Goal: Task Accomplishment & Management: Complete application form

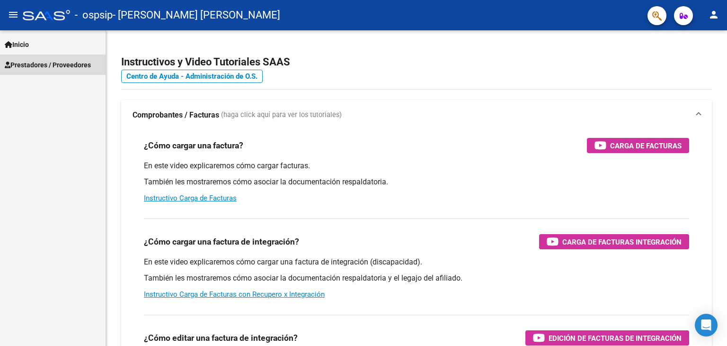
click at [48, 65] on span "Prestadores / Proveedores" at bounding box center [48, 65] width 86 height 10
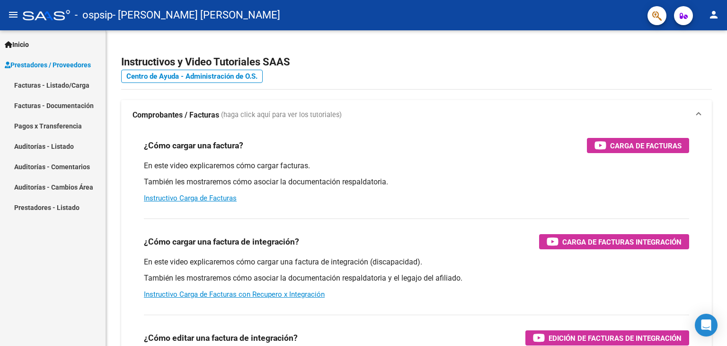
click at [47, 85] on link "Facturas - Listado/Carga" at bounding box center [53, 85] width 106 height 20
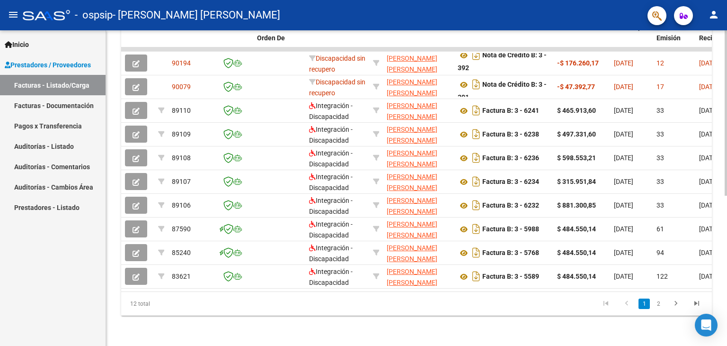
scroll to position [286, 0]
click at [661, 305] on link "2" at bounding box center [658, 303] width 11 height 10
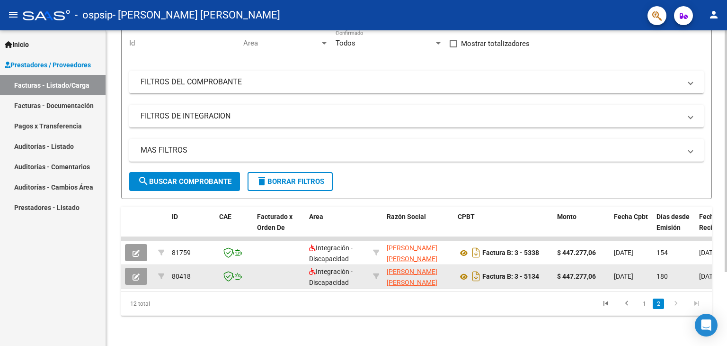
scroll to position [97, 0]
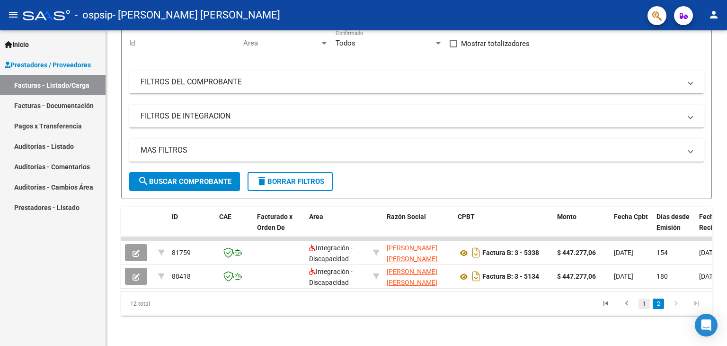
click at [648, 307] on link "1" at bounding box center [644, 303] width 11 height 10
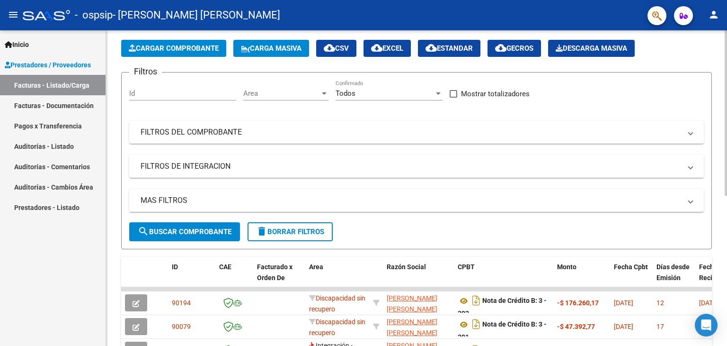
scroll to position [2, 0]
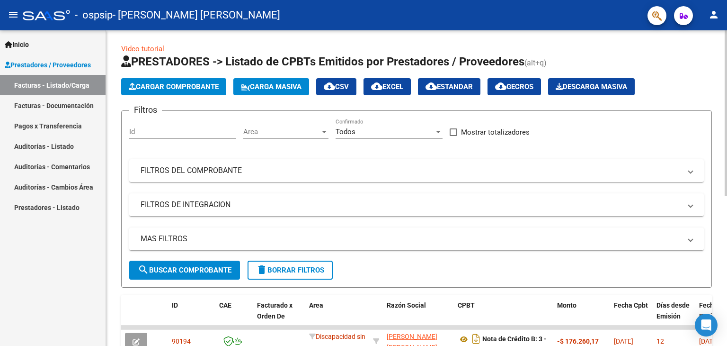
click at [178, 87] on span "Cargar Comprobante" at bounding box center [174, 86] width 90 height 9
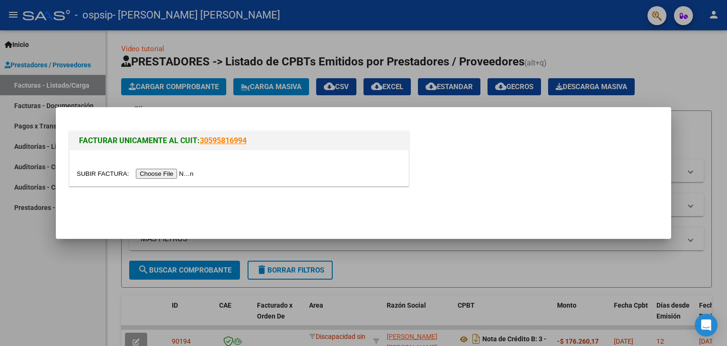
click at [162, 176] on input "file" at bounding box center [137, 174] width 120 height 10
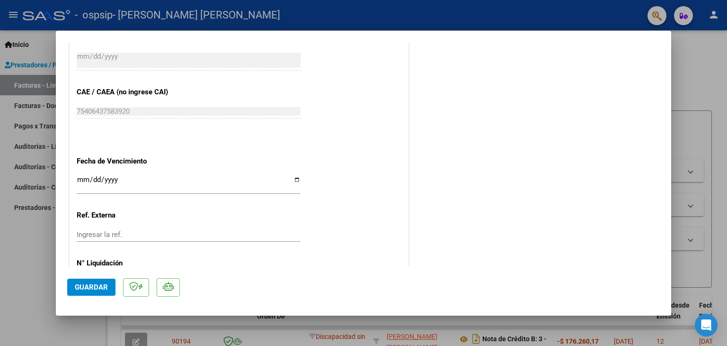
scroll to position [484, 0]
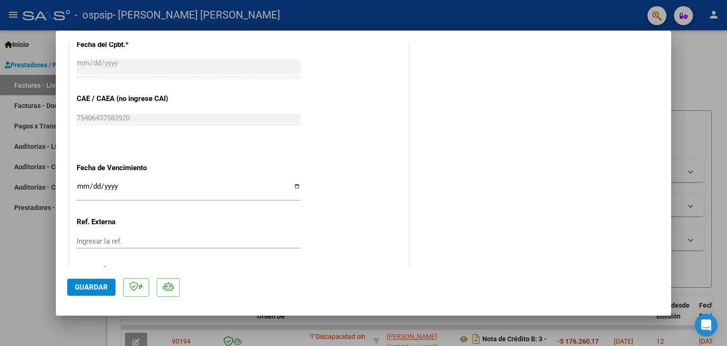
click at [104, 187] on input "Ingresar la fecha" at bounding box center [189, 189] width 224 height 15
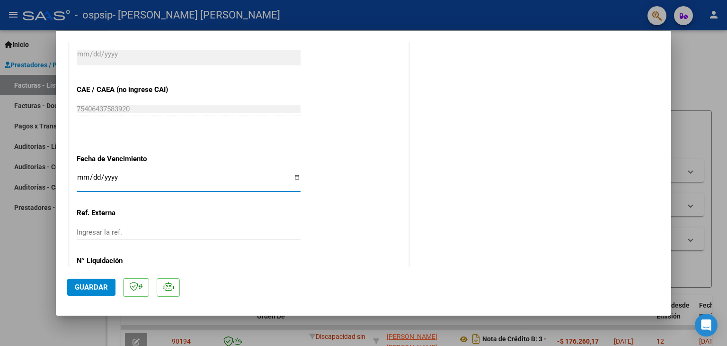
scroll to position [531, 0]
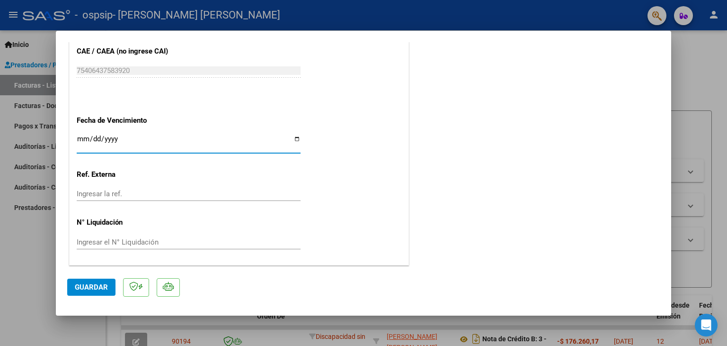
click at [294, 141] on input "Ingresar la fecha" at bounding box center [189, 142] width 224 height 15
type input "[DATE]"
click at [92, 285] on span "Guardar" at bounding box center [91, 287] width 33 height 9
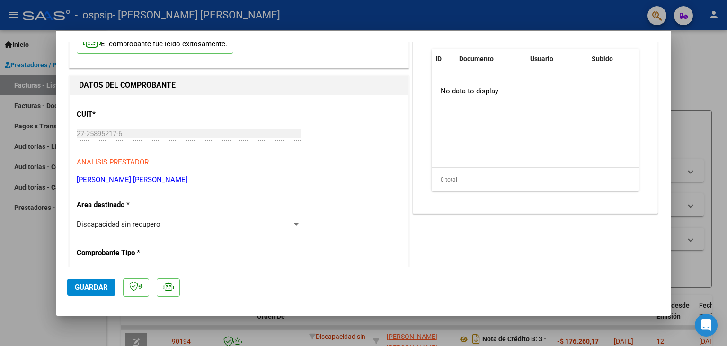
scroll to position [0, 0]
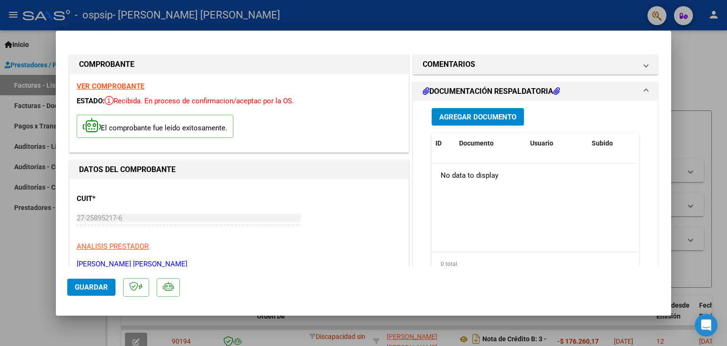
click at [473, 115] on span "Agregar Documento" at bounding box center [477, 117] width 77 height 9
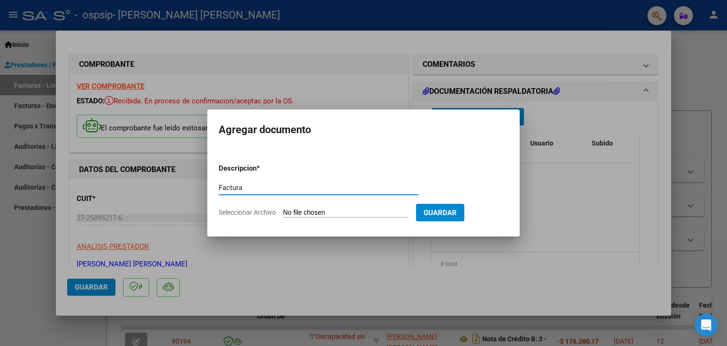
type input "Factura"
click at [264, 211] on span "Seleccionar Archivo" at bounding box center [247, 212] width 57 height 8
click at [283, 211] on input "Seleccionar Archivo" at bounding box center [345, 212] width 125 height 9
type input "C:\fakepath\27258952176_006_00003_00006406 IEE.pdf"
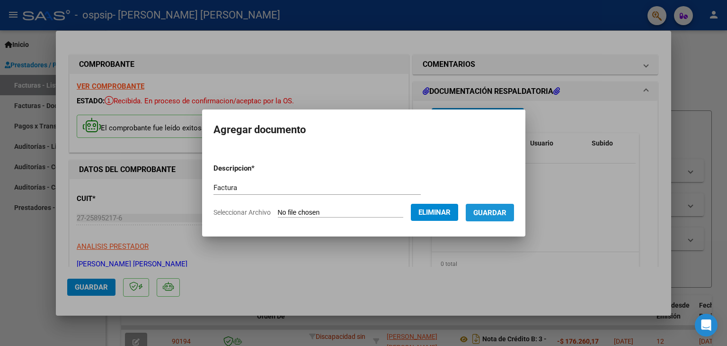
click at [501, 214] on span "Guardar" at bounding box center [489, 212] width 33 height 9
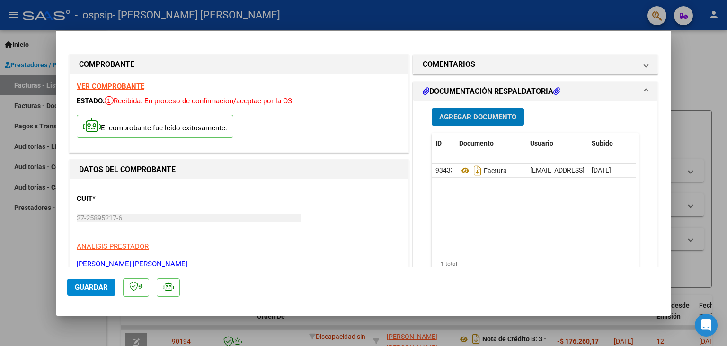
click at [473, 116] on span "Agregar Documento" at bounding box center [477, 117] width 77 height 9
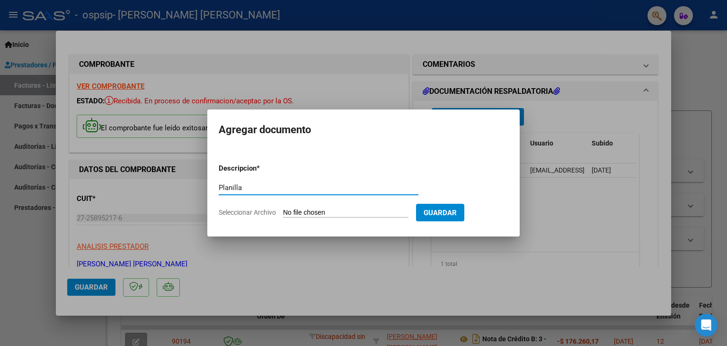
type input "Planilla"
click at [254, 211] on span "Seleccionar Archivo" at bounding box center [247, 212] width 57 height 8
click at [283, 211] on input "Seleccionar Archivo" at bounding box center [345, 212] width 125 height 9
type input "C:\fakepath\aPlanilla Asis Brandon IEE Sep 2025.pdf"
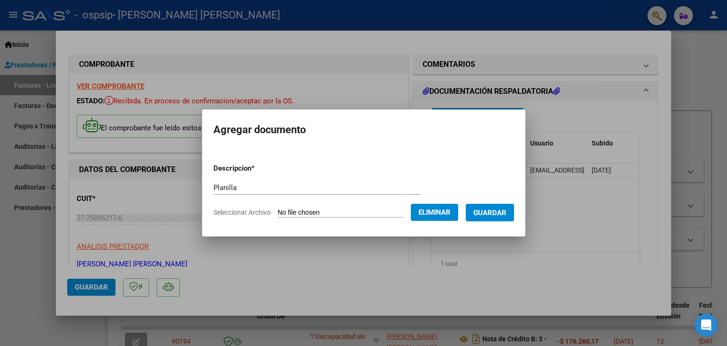
click at [501, 211] on span "Guardar" at bounding box center [489, 212] width 33 height 9
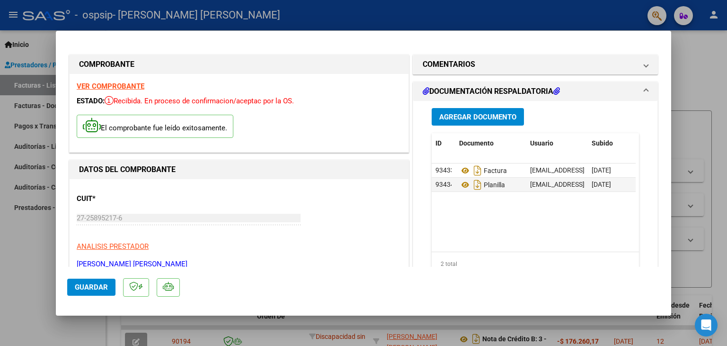
click at [519, 275] on mat-dialog-actions "Guardar" at bounding box center [363, 285] width 593 height 37
click at [578, 90] on mat-panel-title "DOCUMENTACIÓN RESPALDATORIA" at bounding box center [530, 91] width 214 height 11
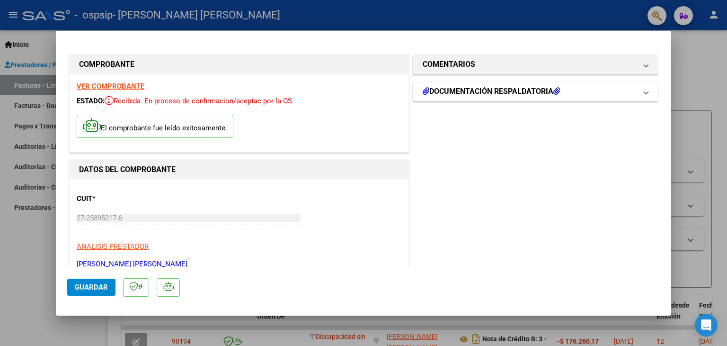
click at [578, 91] on mat-panel-title "DOCUMENTACIÓN RESPALDATORIA" at bounding box center [530, 91] width 214 height 11
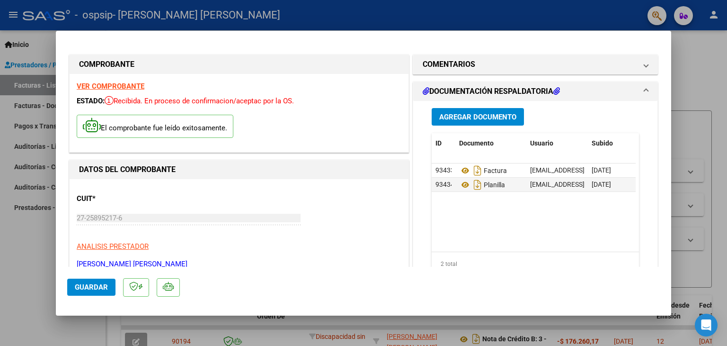
click at [96, 285] on span "Guardar" at bounding box center [91, 287] width 33 height 9
click at [27, 83] on div at bounding box center [363, 173] width 727 height 346
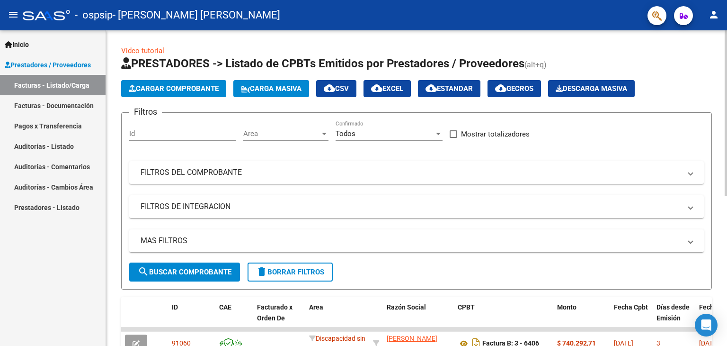
click at [176, 86] on span "Cargar Comprobante" at bounding box center [174, 88] width 90 height 9
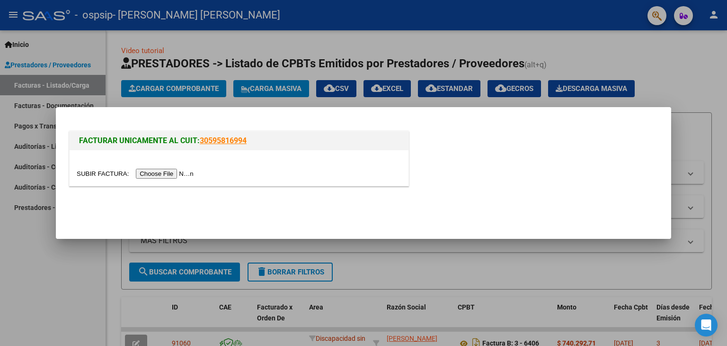
click at [150, 174] on input "file" at bounding box center [137, 174] width 120 height 10
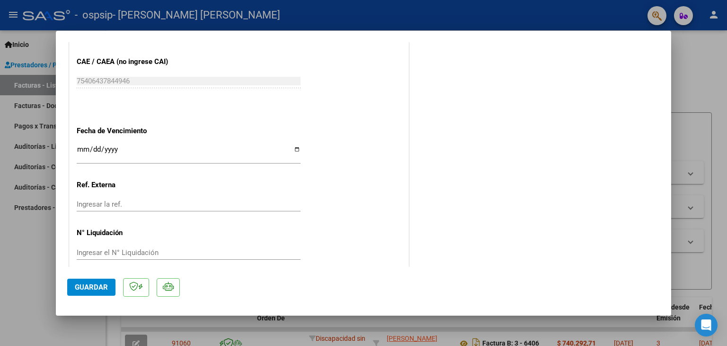
scroll to position [473, 0]
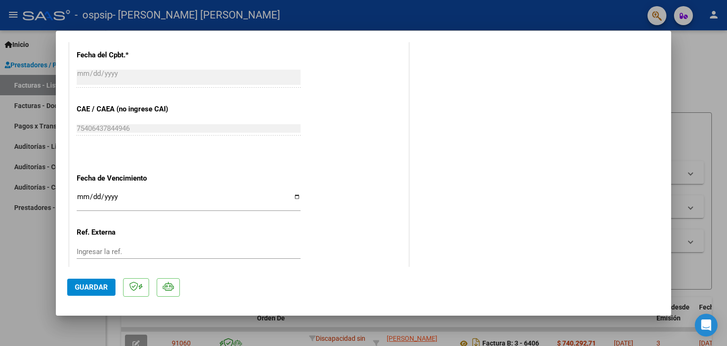
click at [294, 197] on input "Ingresar la fecha" at bounding box center [189, 200] width 224 height 15
type input "[DATE]"
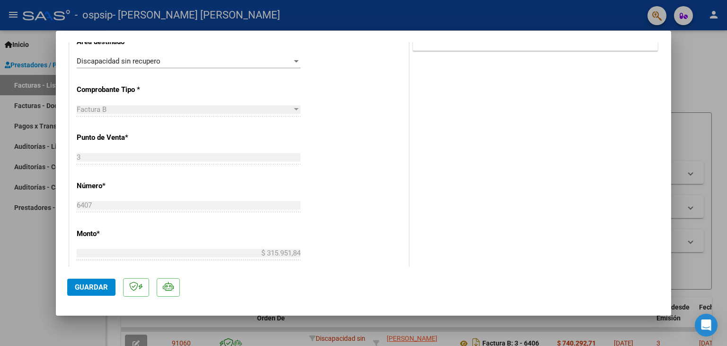
scroll to position [0, 0]
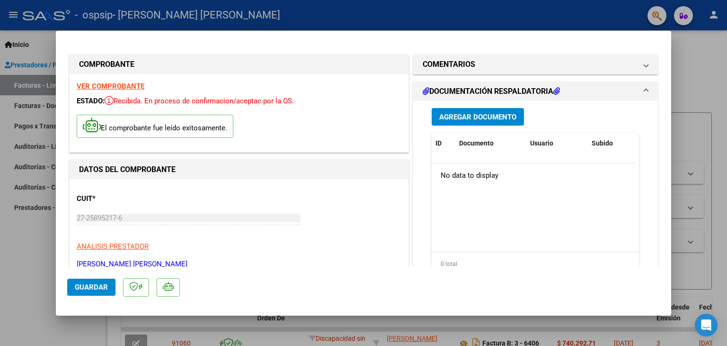
click at [473, 116] on span "Agregar Documento" at bounding box center [477, 117] width 77 height 9
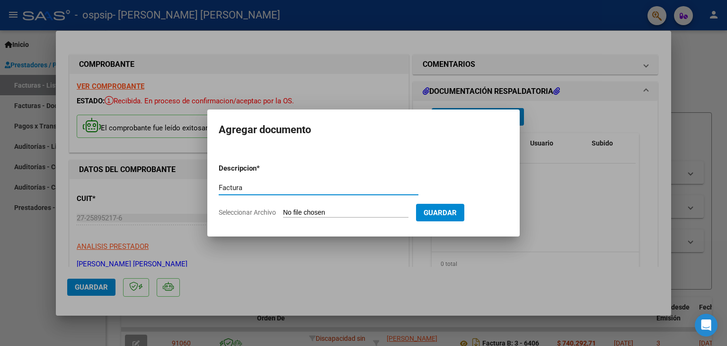
type input "Factura"
click at [265, 212] on span "Seleccionar Archivo" at bounding box center [247, 212] width 57 height 8
click at [283, 212] on input "Seleccionar Archivo" at bounding box center [345, 212] width 125 height 9
type input "C:\fakepath\27258952176_006_00003_00006407 Psi.pdf"
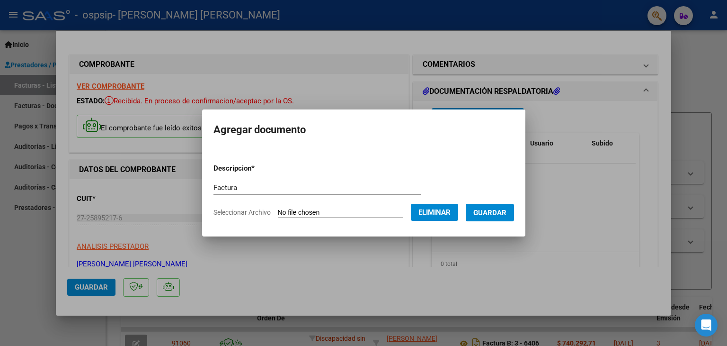
click at [489, 211] on span "Guardar" at bounding box center [489, 212] width 33 height 9
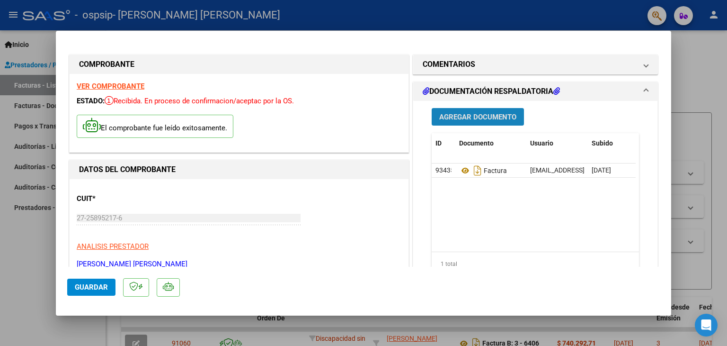
click at [467, 115] on span "Agregar Documento" at bounding box center [477, 117] width 77 height 9
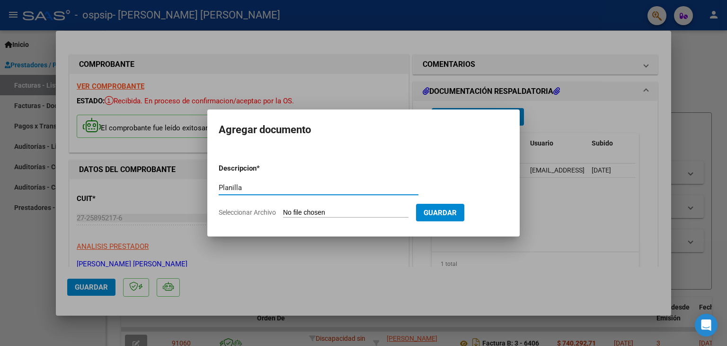
type input "Planilla"
click at [261, 211] on span "Seleccionar Archivo" at bounding box center [247, 212] width 57 height 8
click at [283, 211] on input "Seleccionar Archivo" at bounding box center [345, 212] width 125 height 9
type input "C:\fakepath\aPlanilla Asis Brandon Psi Sep 2025.pdf"
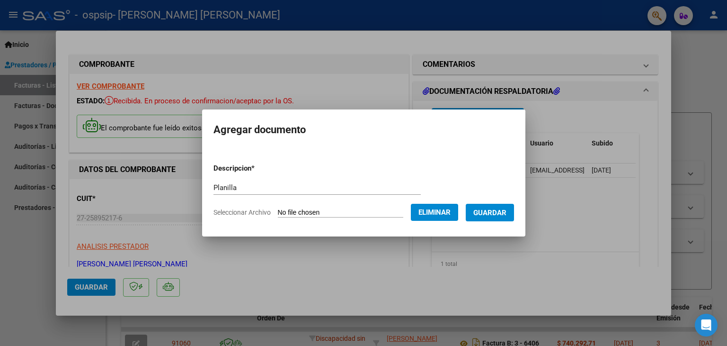
click at [498, 213] on span "Guardar" at bounding box center [489, 212] width 33 height 9
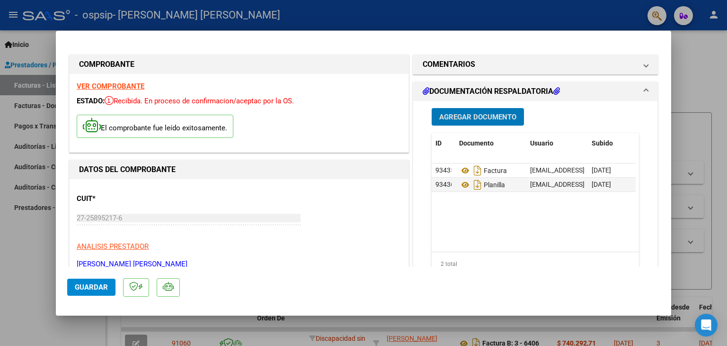
click at [584, 113] on div "Agregar Documento" at bounding box center [535, 117] width 207 height 18
click at [586, 93] on mat-panel-title "DOCUMENTACIÓN RESPALDATORIA" at bounding box center [530, 91] width 214 height 11
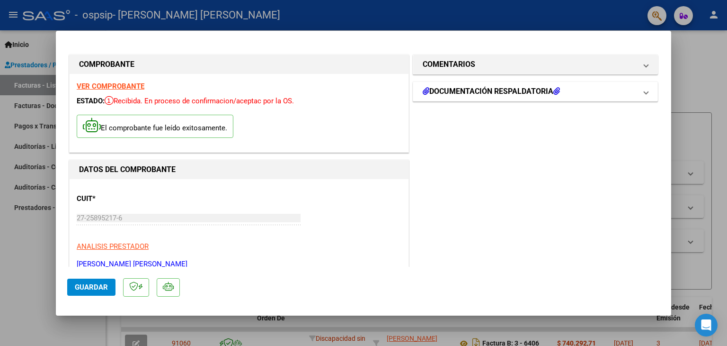
click at [584, 92] on mat-panel-title "DOCUMENTACIÓN RESPALDATORIA" at bounding box center [530, 91] width 214 height 11
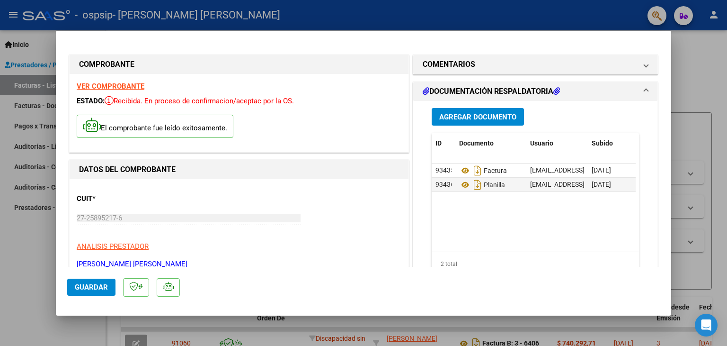
click at [81, 284] on span "Guardar" at bounding box center [91, 287] width 33 height 9
click at [27, 84] on div at bounding box center [363, 173] width 727 height 346
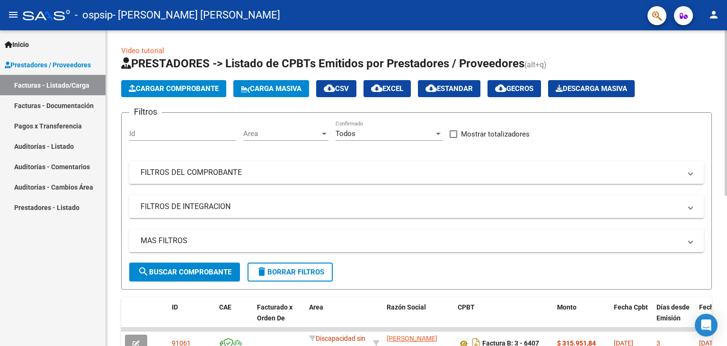
click at [175, 87] on span "Cargar Comprobante" at bounding box center [174, 88] width 90 height 9
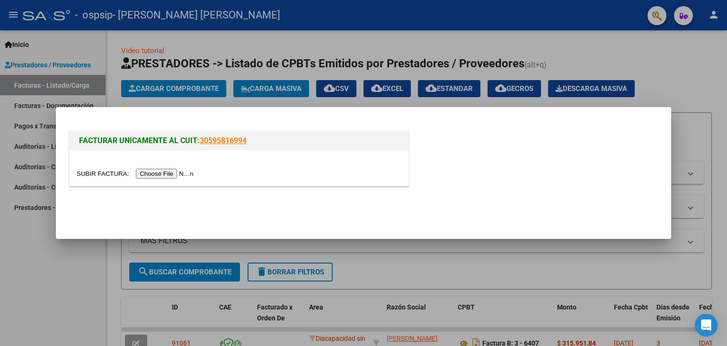
click at [162, 173] on input "file" at bounding box center [137, 174] width 120 height 10
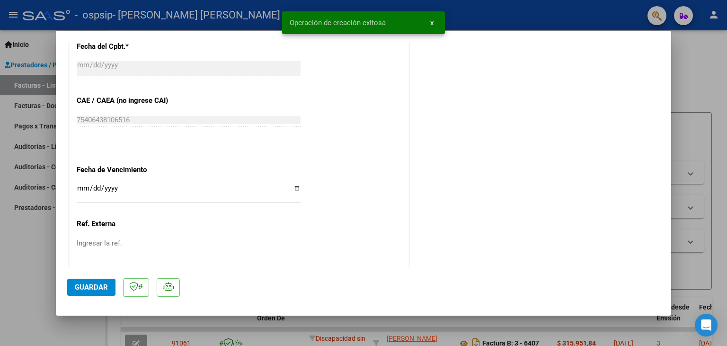
scroll to position [436, 0]
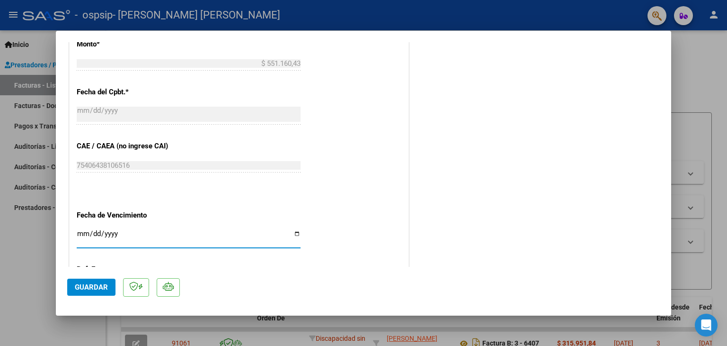
click at [294, 232] on input "Ingresar la fecha" at bounding box center [189, 237] width 224 height 15
type input "[DATE]"
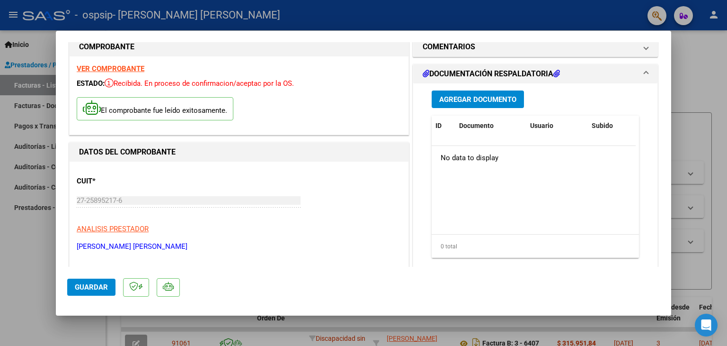
scroll to position [10, 0]
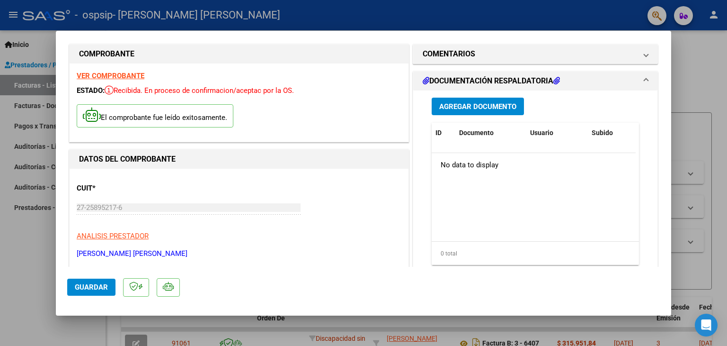
click at [483, 107] on span "Agregar Documento" at bounding box center [477, 106] width 77 height 9
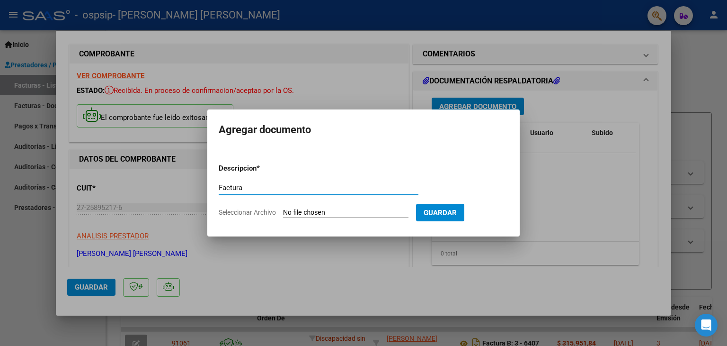
type input "Factura"
click at [252, 210] on span "Seleccionar Archivo" at bounding box center [247, 212] width 57 height 8
click at [283, 210] on input "Seleccionar Archivo" at bounding box center [345, 212] width 125 height 9
click at [259, 213] on span "Seleccionar Archivo" at bounding box center [247, 212] width 57 height 8
click at [283, 213] on input "Seleccionar Archivo" at bounding box center [345, 212] width 125 height 9
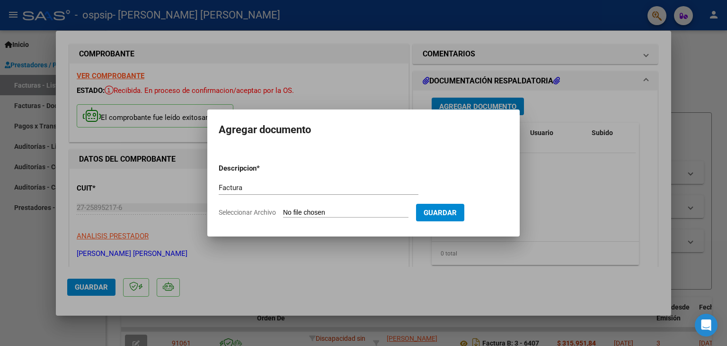
type input "C:\fakepath\27258952176_006_00003_00006408 Psicomo.pdf"
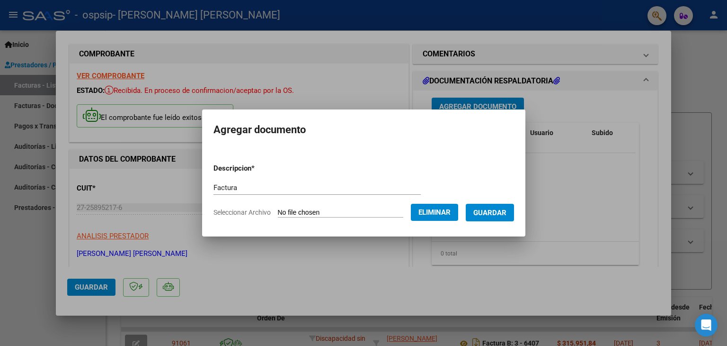
click at [496, 210] on span "Guardar" at bounding box center [489, 212] width 33 height 9
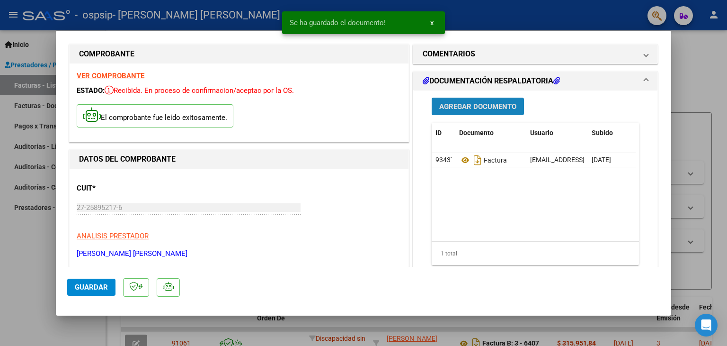
click at [473, 105] on span "Agregar Documento" at bounding box center [477, 106] width 77 height 9
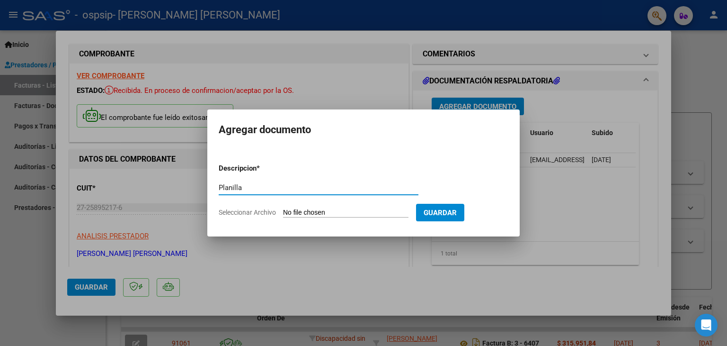
type input "Planilla"
click at [274, 213] on span "Seleccionar Archivo" at bounding box center [247, 212] width 57 height 8
click at [283, 213] on input "Seleccionar Archivo" at bounding box center [345, 212] width 125 height 9
type input "C:\fakepath\aPlanilla Asis Brandon Psicomo Sep 2025.pdf"
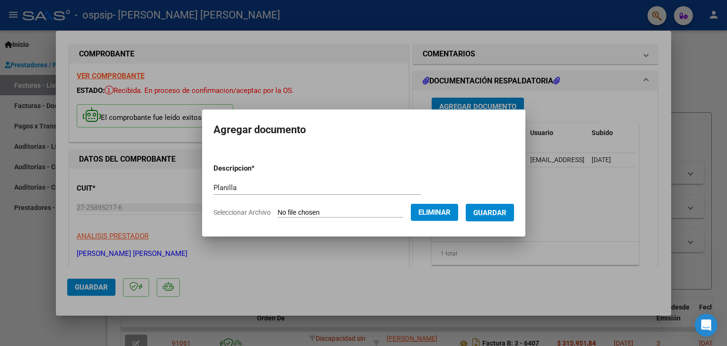
click at [497, 211] on span "Guardar" at bounding box center [489, 212] width 33 height 9
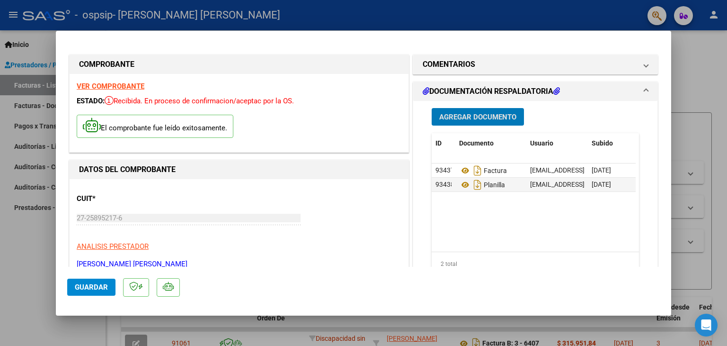
scroll to position [47, 0]
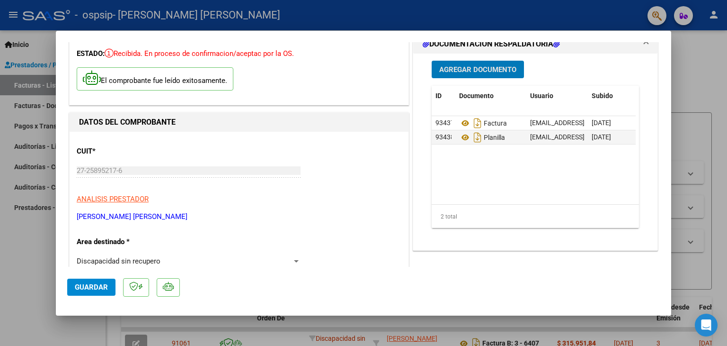
click at [85, 286] on span "Guardar" at bounding box center [91, 287] width 33 height 9
click at [27, 84] on div at bounding box center [363, 173] width 727 height 346
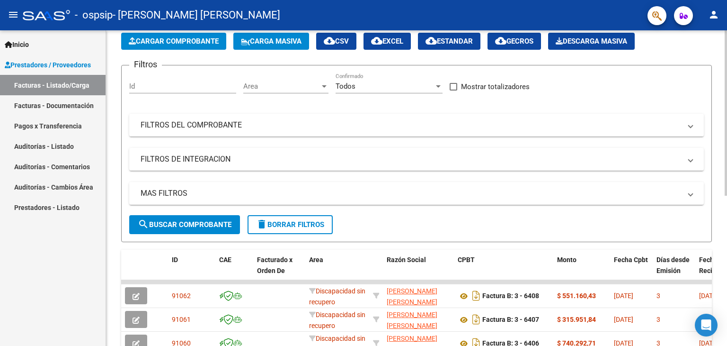
click at [183, 41] on span "Cargar Comprobante" at bounding box center [174, 41] width 90 height 9
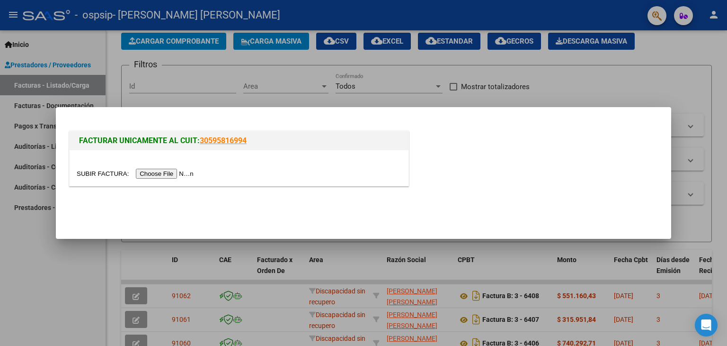
click at [153, 173] on input "file" at bounding box center [137, 174] width 120 height 10
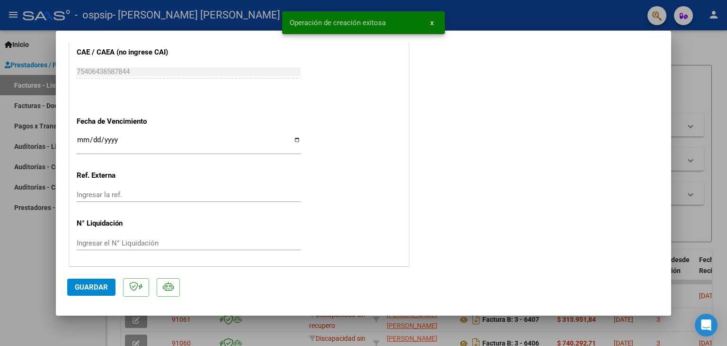
scroll to position [531, 0]
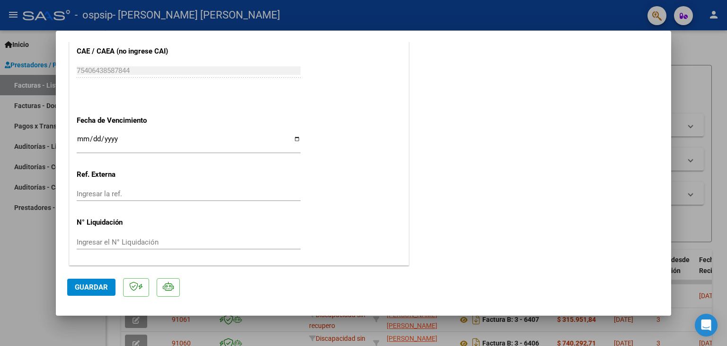
click at [294, 137] on input "Ingresar la fecha" at bounding box center [189, 142] width 224 height 15
type input "[DATE]"
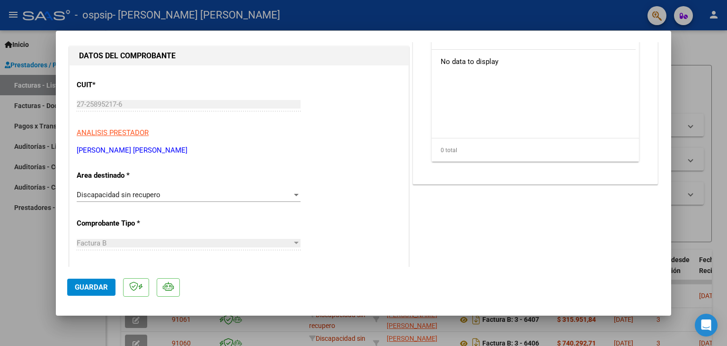
scroll to position [10, 0]
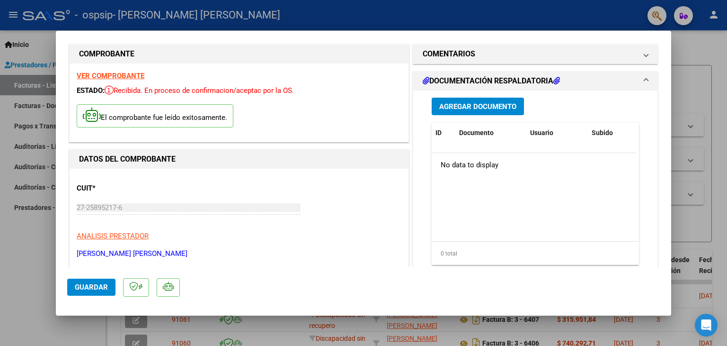
click at [479, 107] on span "Agregar Documento" at bounding box center [477, 106] width 77 height 9
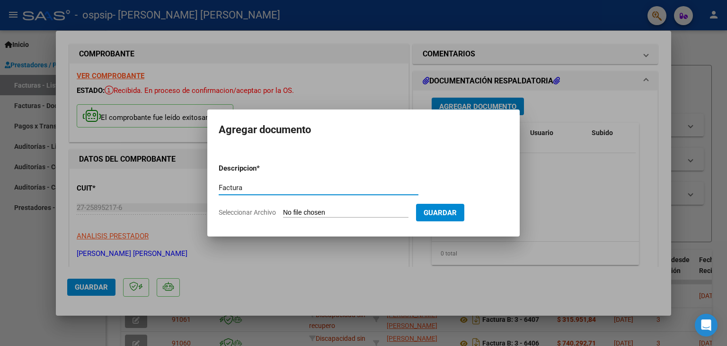
type input "Factura"
click at [267, 211] on span "Seleccionar Archivo" at bounding box center [247, 212] width 57 height 8
click at [283, 211] on input "Seleccionar Archivo" at bounding box center [345, 212] width 125 height 9
type input "C:\fakepath\27258952176_006_00003_00006409.pdf"
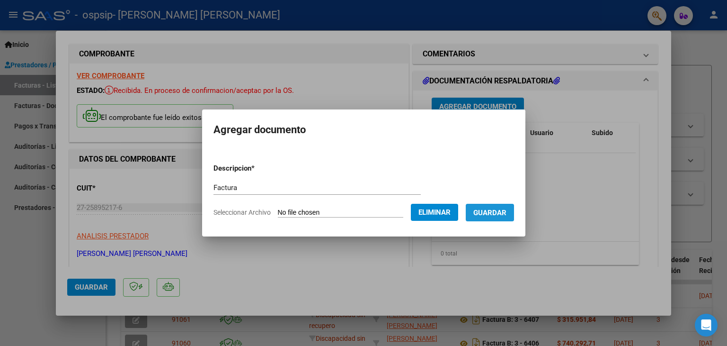
click at [500, 212] on span "Guardar" at bounding box center [489, 212] width 33 height 9
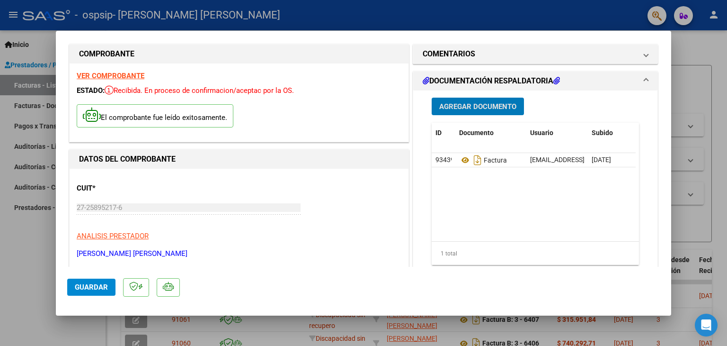
click at [467, 105] on span "Agregar Documento" at bounding box center [477, 106] width 77 height 9
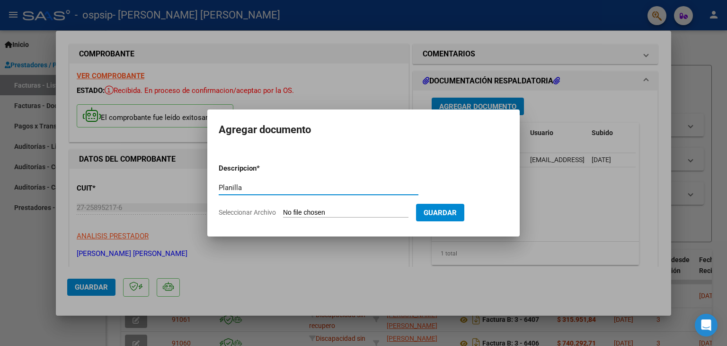
type input "Planilla"
click at [263, 210] on span "Seleccionar Archivo" at bounding box center [247, 212] width 57 height 8
click at [283, 210] on input "Seleccionar Archivo" at bounding box center [345, 212] width 125 height 9
type input "C:\fakepath\aPlanilla Asist Ivan Sep 2025.pdf"
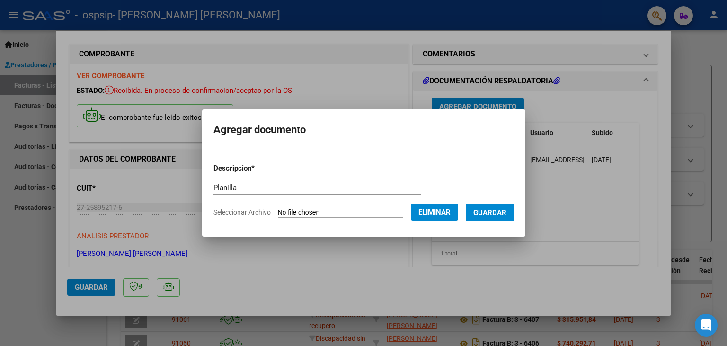
click at [493, 212] on span "Guardar" at bounding box center [489, 212] width 33 height 9
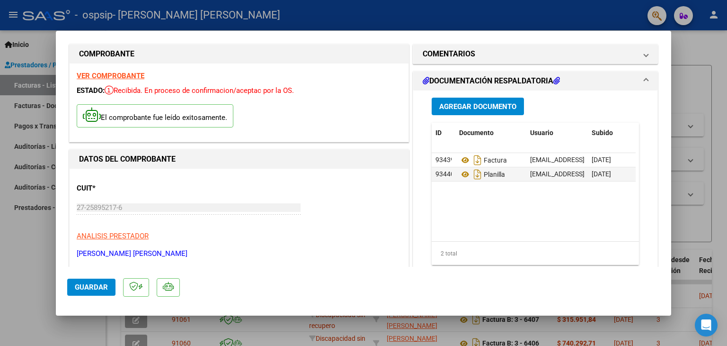
click at [34, 85] on div at bounding box center [363, 173] width 727 height 346
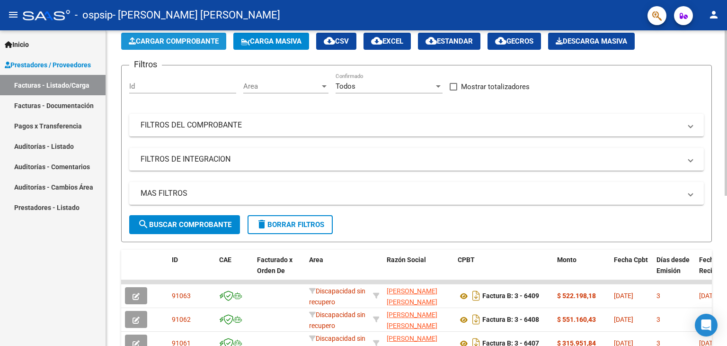
click at [173, 39] on span "Cargar Comprobante" at bounding box center [174, 41] width 90 height 9
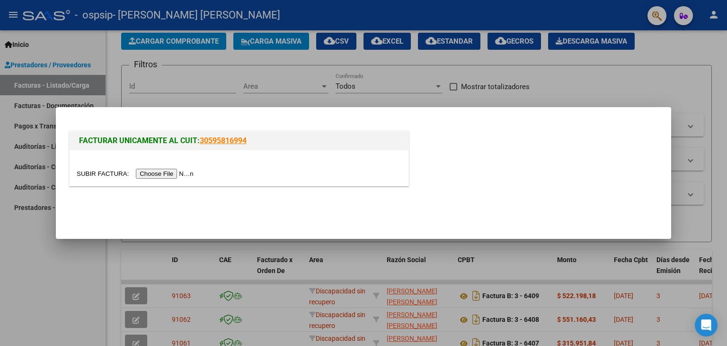
click at [142, 174] on input "file" at bounding box center [137, 174] width 120 height 10
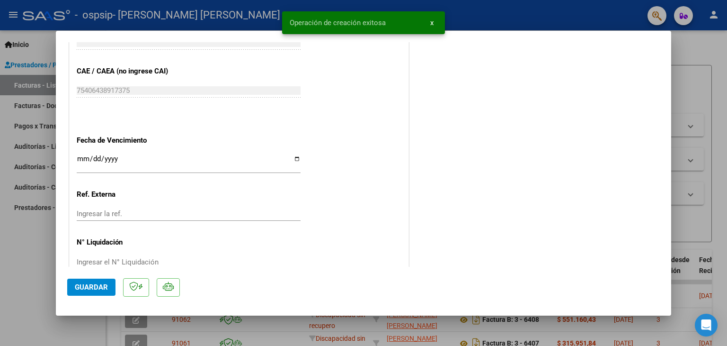
scroll to position [531, 0]
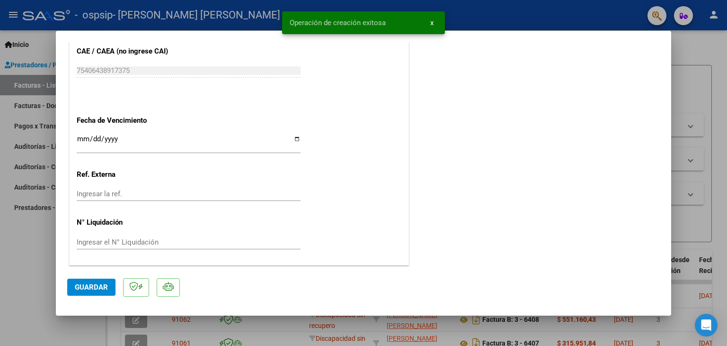
click at [294, 138] on input "Ingresar la fecha" at bounding box center [189, 142] width 224 height 15
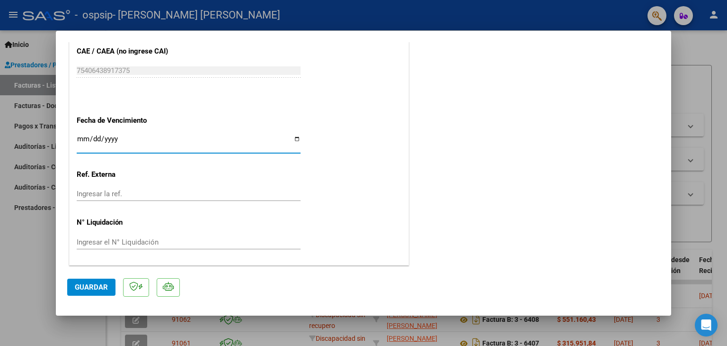
type input "[DATE]"
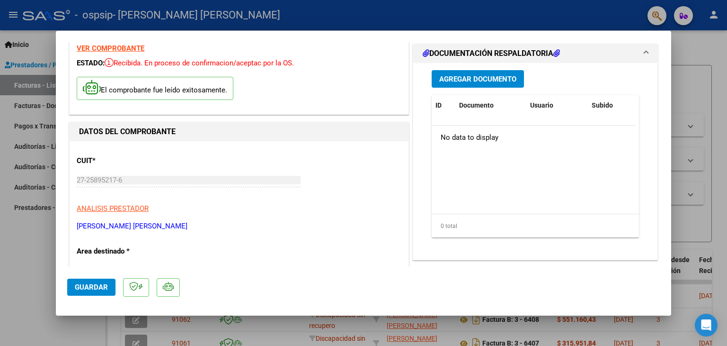
scroll to position [10, 0]
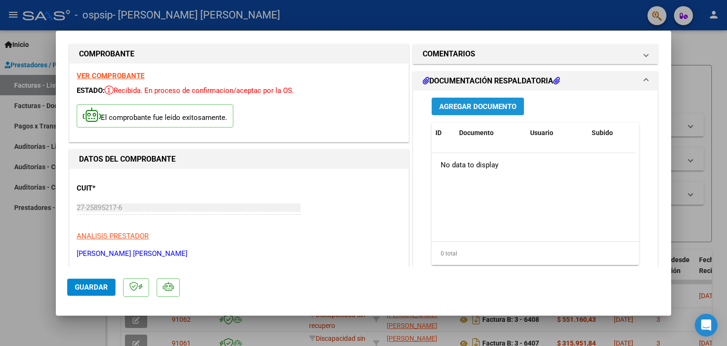
click at [475, 107] on span "Agregar Documento" at bounding box center [477, 106] width 77 height 9
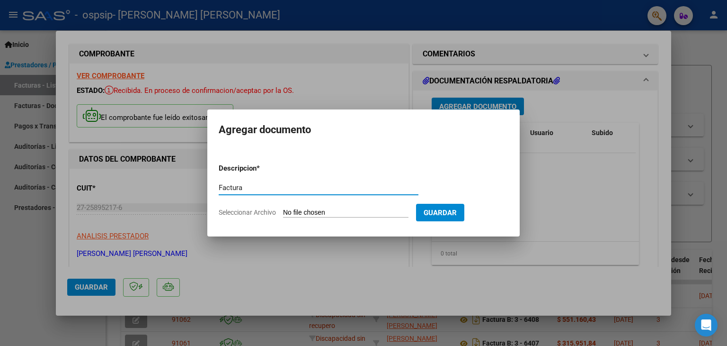
type input "Factura"
click at [273, 212] on span "Seleccionar Archivo" at bounding box center [247, 212] width 57 height 8
click at [283, 212] on input "Seleccionar Archivo" at bounding box center [345, 212] width 125 height 9
type input "C:\fakepath\27258952176_006_00003_00006410.pdf"
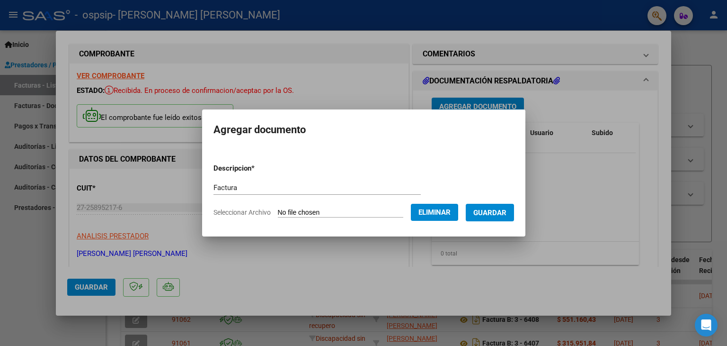
click at [496, 211] on span "Guardar" at bounding box center [489, 212] width 33 height 9
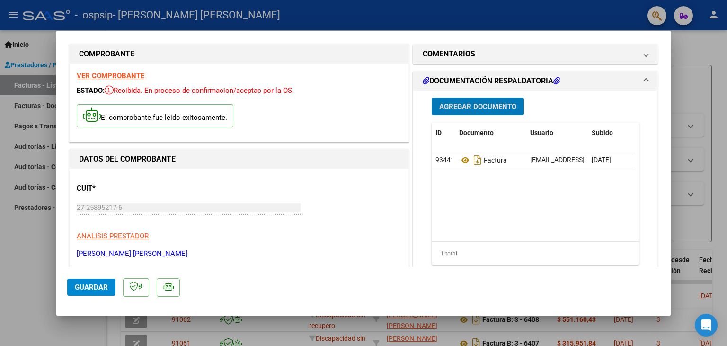
click at [477, 104] on span "Agregar Documento" at bounding box center [477, 106] width 77 height 9
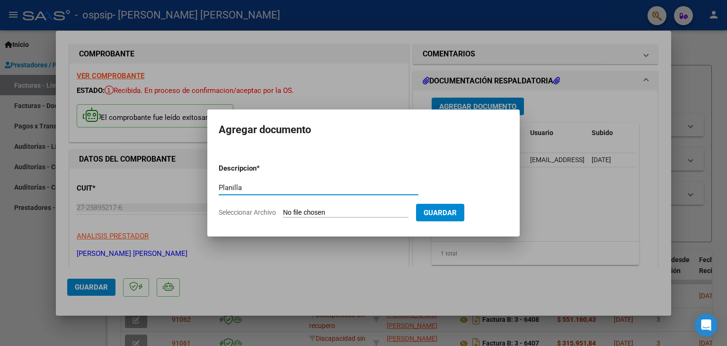
type input "Planilla"
click at [258, 214] on span "Seleccionar Archivo" at bounding box center [247, 212] width 57 height 8
click at [283, 214] on input "Seleccionar Archivo" at bounding box center [345, 212] width 125 height 9
type input "C:\fakepath\aPlanilla Asist Tolosa Lucheta Sep 2025.pdf"
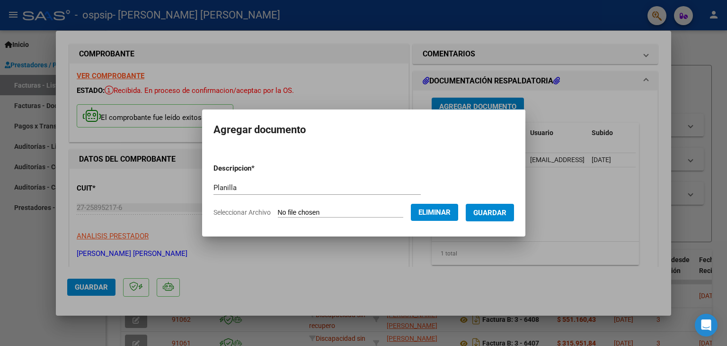
click at [500, 211] on span "Guardar" at bounding box center [489, 212] width 33 height 9
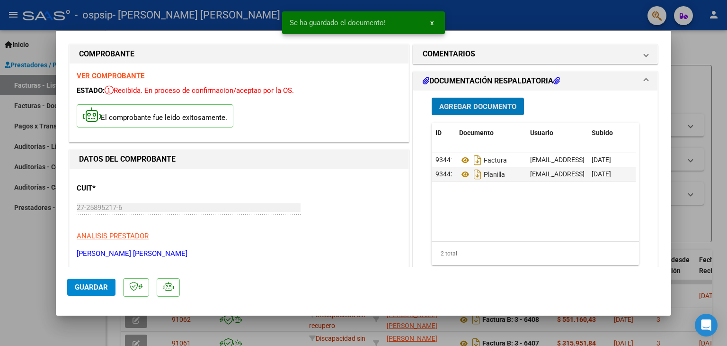
click at [588, 83] on mat-panel-title "DOCUMENTACIÓN RESPALDATORIA" at bounding box center [530, 80] width 214 height 11
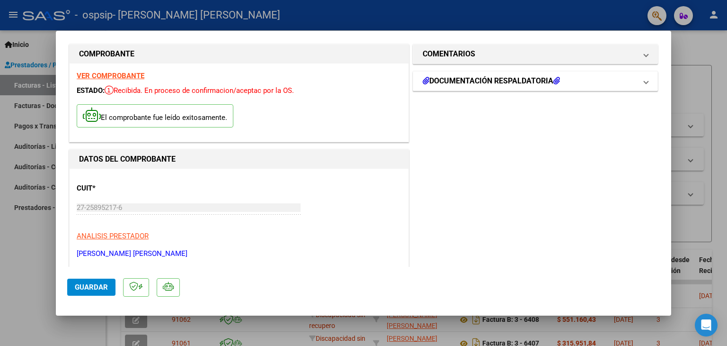
click at [590, 84] on mat-panel-title "DOCUMENTACIÓN RESPALDATORIA" at bounding box center [530, 80] width 214 height 11
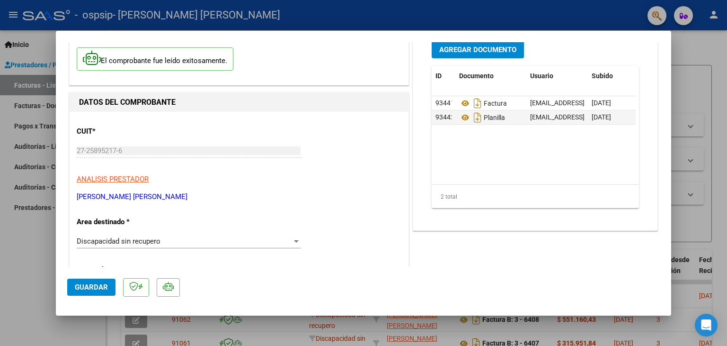
scroll to position [105, 0]
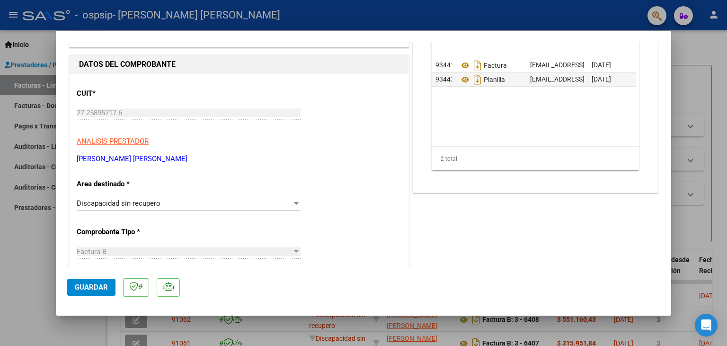
click at [93, 284] on span "Guardar" at bounding box center [91, 287] width 33 height 9
click at [32, 84] on div at bounding box center [363, 173] width 727 height 346
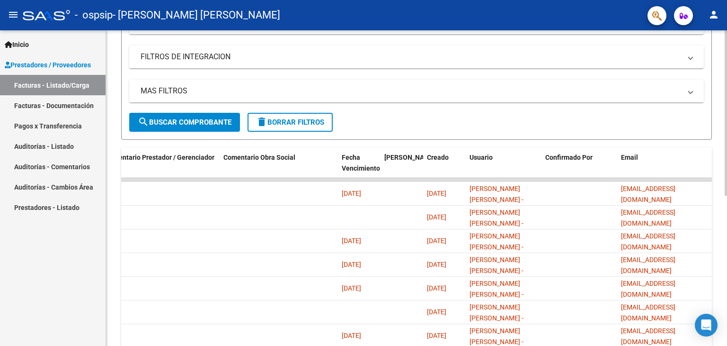
scroll to position [144, 0]
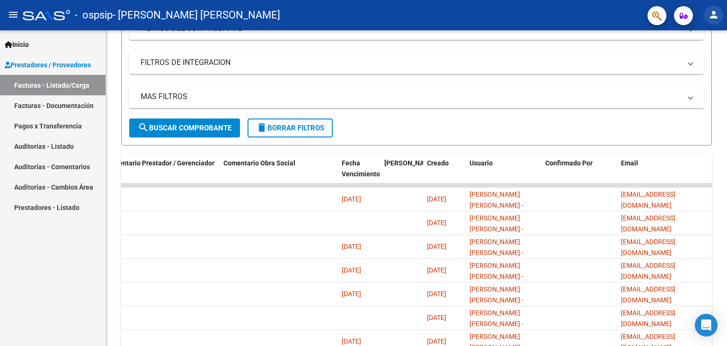
click at [715, 15] on mat-icon "person" at bounding box center [713, 14] width 11 height 11
click at [697, 60] on button "exit_to_app Salir" at bounding box center [695, 62] width 58 height 23
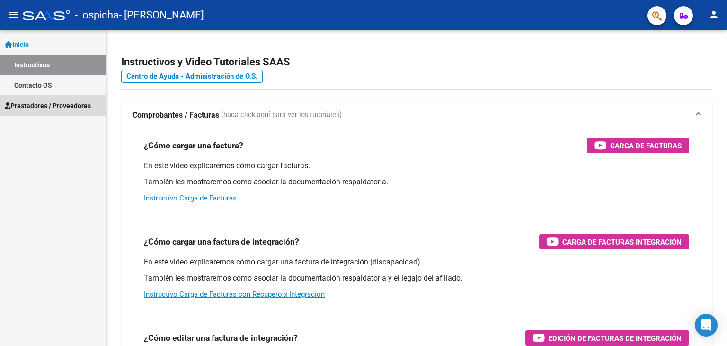
click at [30, 106] on span "Prestadores / Proveedores" at bounding box center [48, 105] width 86 height 10
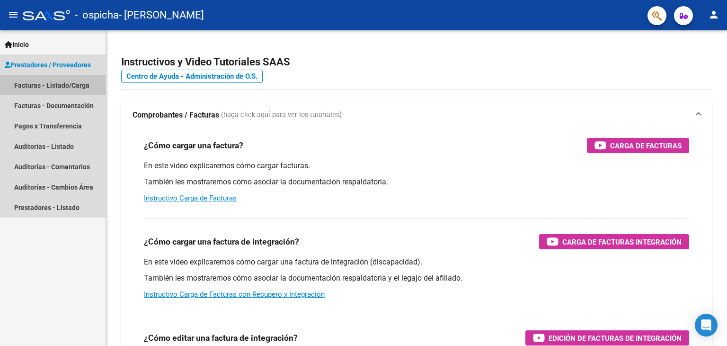
click at [39, 84] on link "Facturas - Listado/Carga" at bounding box center [53, 85] width 106 height 20
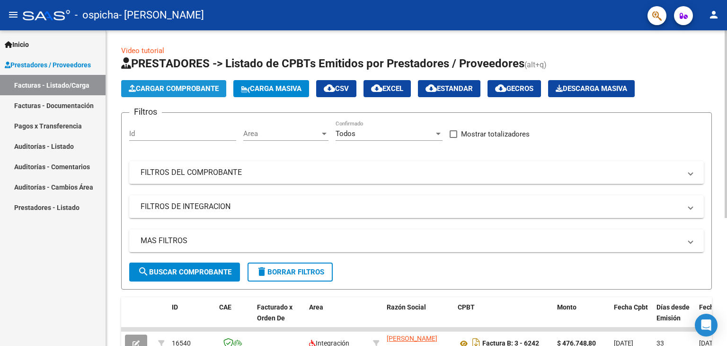
click at [183, 85] on span "Cargar Comprobante" at bounding box center [174, 88] width 90 height 9
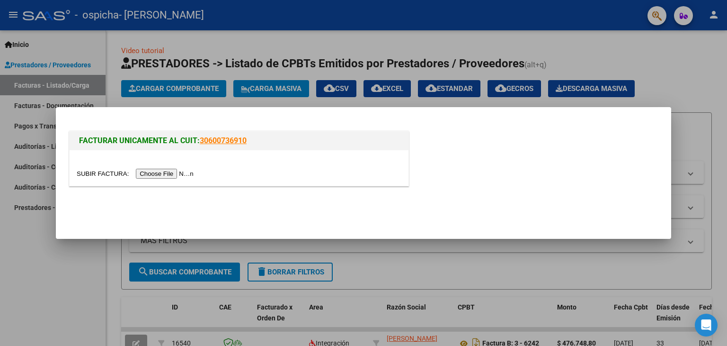
click at [166, 173] on input "file" at bounding box center [137, 174] width 120 height 10
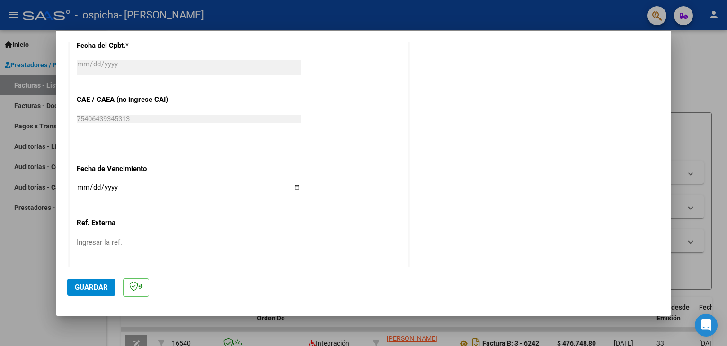
scroll to position [537, 0]
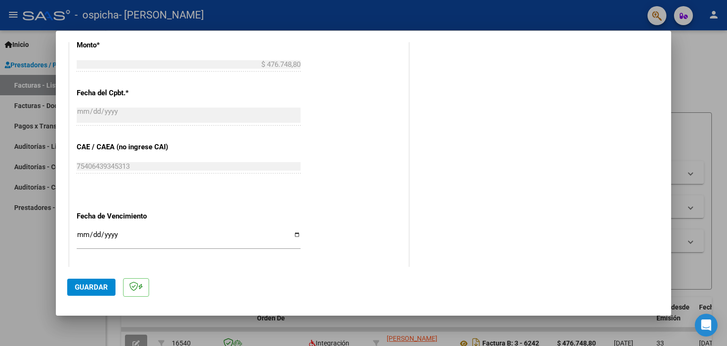
click at [295, 234] on input "Ingresar la fecha" at bounding box center [189, 238] width 224 height 15
type input "[DATE]"
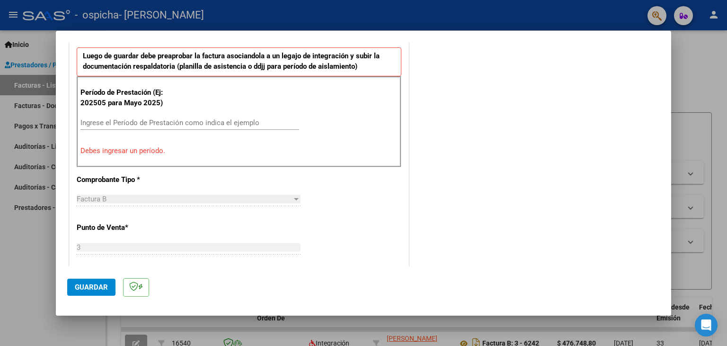
scroll to position [189, 0]
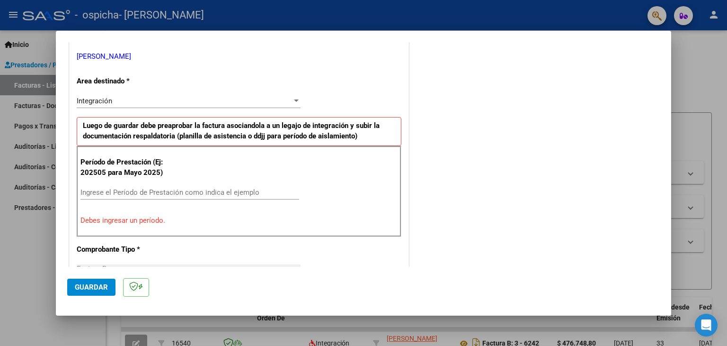
click at [135, 196] on div "Ingrese el Período de Prestación como indica el ejemplo" at bounding box center [189, 192] width 219 height 14
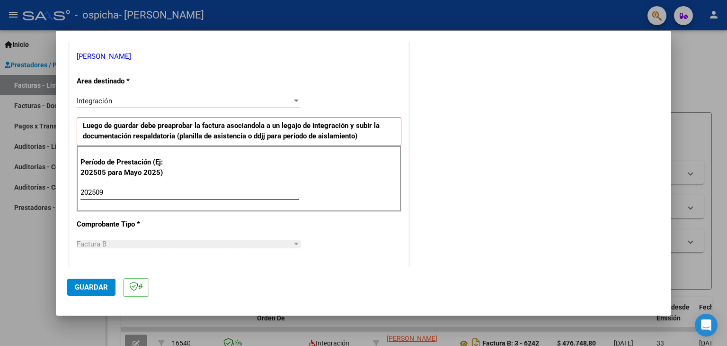
type input "202509"
click at [340, 223] on div "CUIT * 27-25895217-6 Ingresar CUIT ANALISIS PRESTADOR [PERSON_NAME] [PERSON_NAM…" at bounding box center [239, 327] width 339 height 713
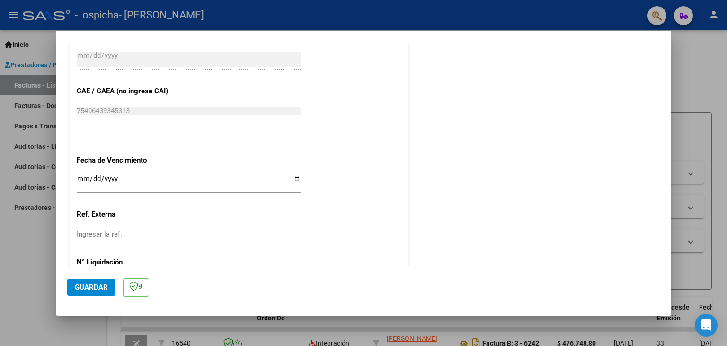
scroll to position [607, 0]
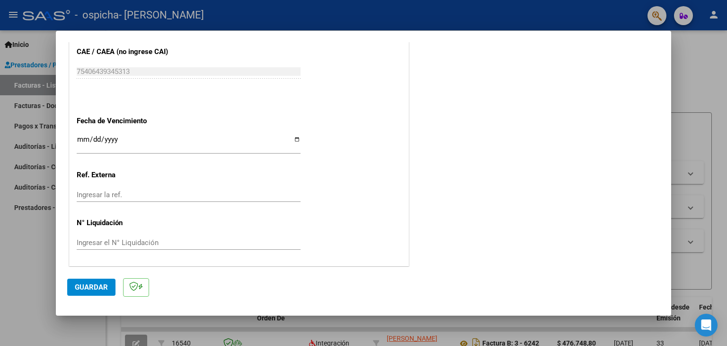
click at [94, 288] on span "Guardar" at bounding box center [91, 287] width 33 height 9
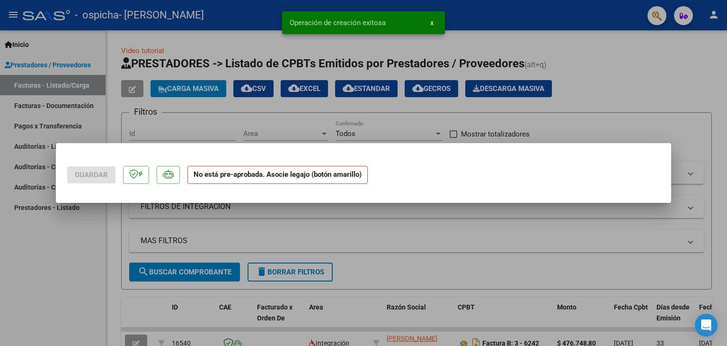
scroll to position [0, 0]
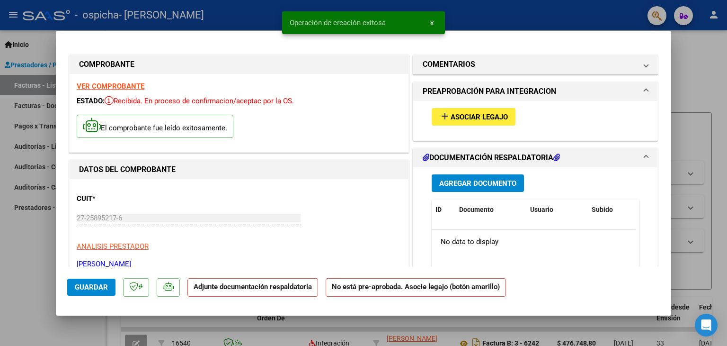
click at [467, 114] on span "Asociar Legajo" at bounding box center [479, 117] width 57 height 9
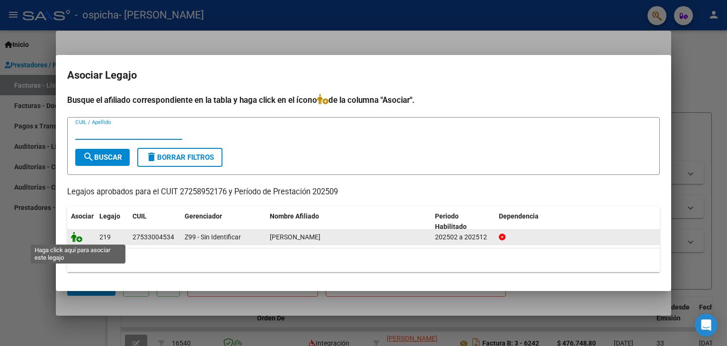
click at [76, 236] on icon at bounding box center [76, 237] width 11 height 10
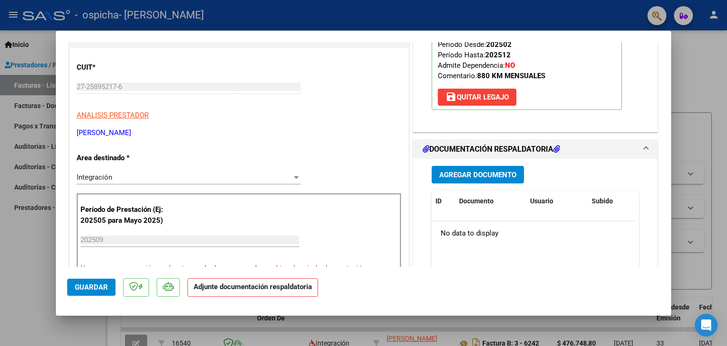
scroll to position [189, 0]
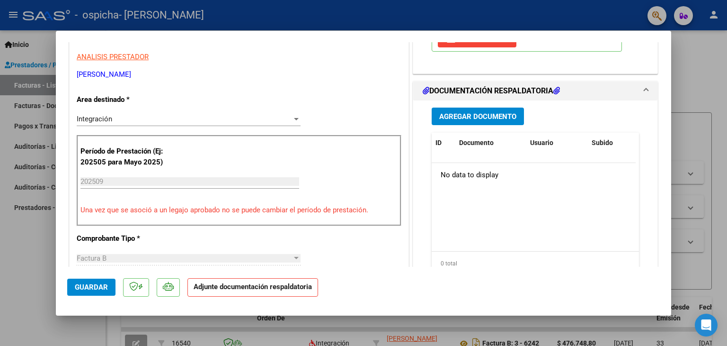
click at [472, 114] on span "Agregar Documento" at bounding box center [477, 116] width 77 height 9
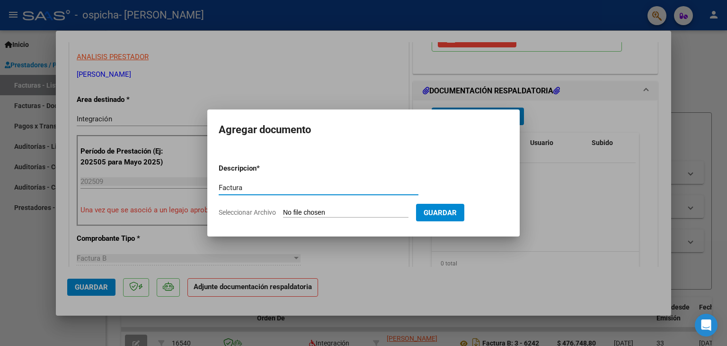
type input "Factura"
click at [264, 211] on span "Seleccionar Archivo" at bounding box center [247, 212] width 57 height 8
click at [283, 211] on input "Seleccionar Archivo" at bounding box center [345, 212] width 125 height 9
type input "C:\fakepath\27258952176_006_00003_00006411.pdf"
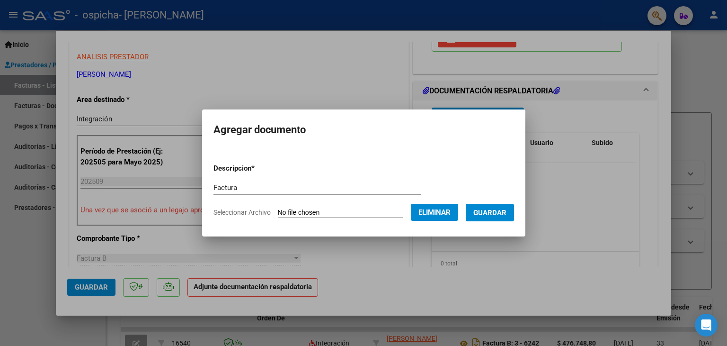
click at [506, 212] on span "Guardar" at bounding box center [489, 212] width 33 height 9
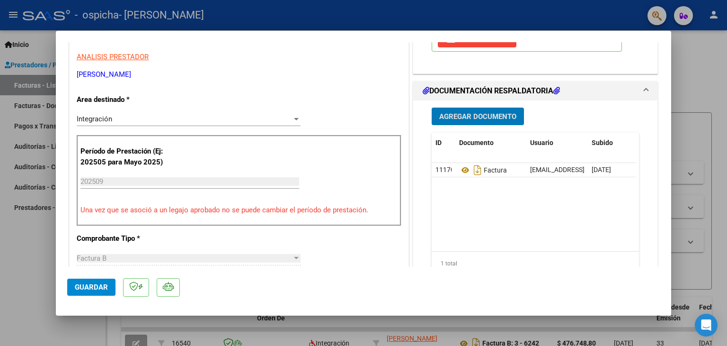
click at [466, 113] on span "Agregar Documento" at bounding box center [477, 116] width 77 height 9
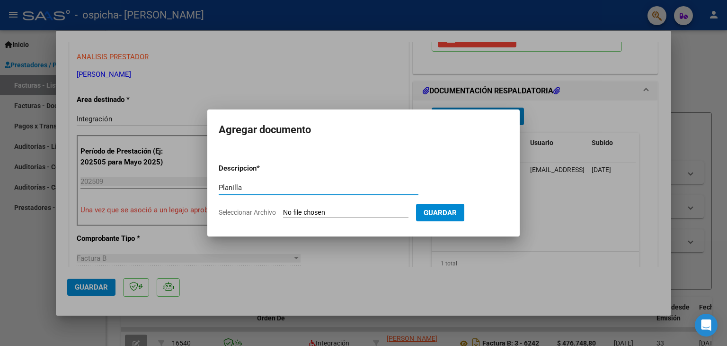
type input "Planilla"
click at [268, 214] on span "Seleccionar Archivo" at bounding box center [247, 212] width 57 height 8
click at [283, 214] on input "Seleccionar Archivo" at bounding box center [345, 212] width 125 height 9
type input "C:\fakepath\aPlanilla Asist [PERSON_NAME] [DATE].pdf"
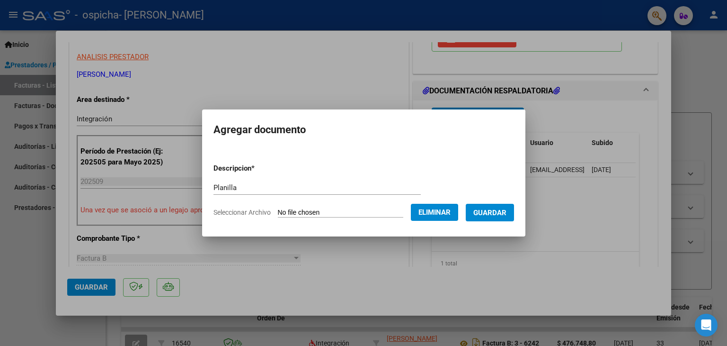
click at [500, 212] on span "Guardar" at bounding box center [489, 212] width 33 height 9
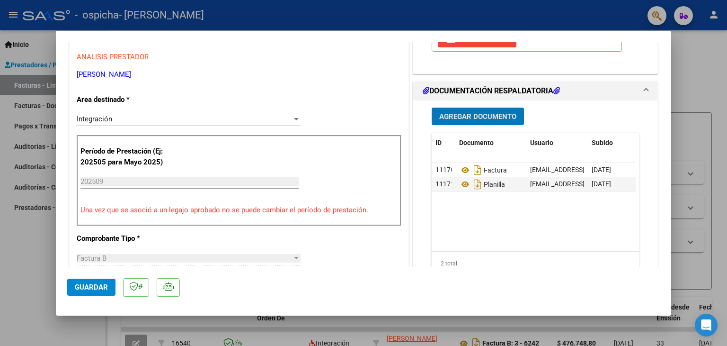
click at [28, 87] on div at bounding box center [363, 173] width 727 height 346
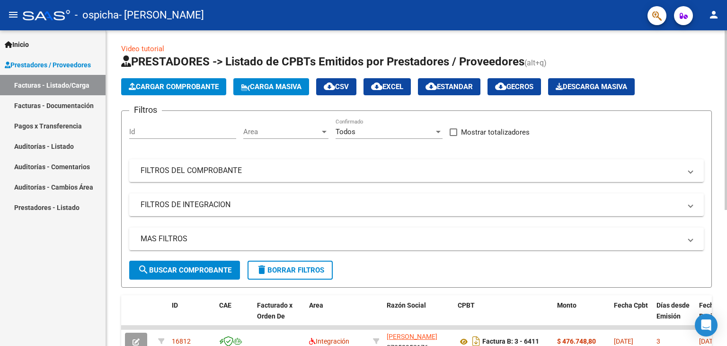
scroll to position [0, 0]
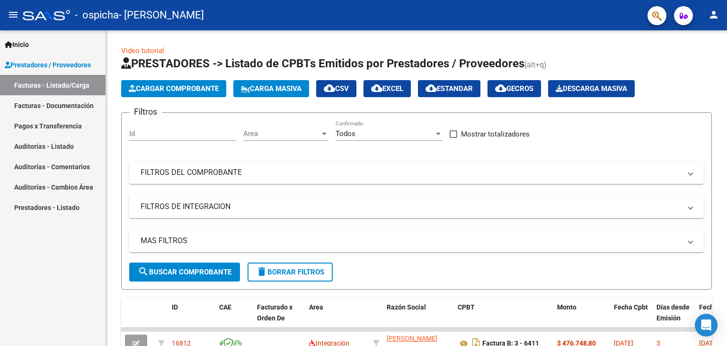
click at [718, 16] on mat-icon "person" at bounding box center [713, 14] width 11 height 11
click at [699, 62] on button "exit_to_app Salir" at bounding box center [695, 62] width 58 height 23
